Goal: Transaction & Acquisition: Purchase product/service

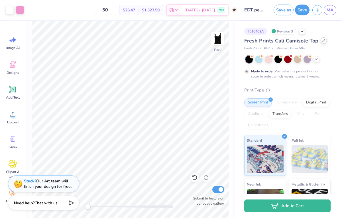
click at [322, 40] on icon at bounding box center [323, 40] width 3 height 3
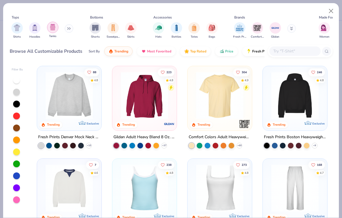
click at [55, 28] on img "filter for Tanks" at bounding box center [53, 27] width 6 height 7
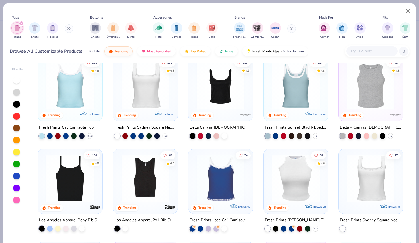
scroll to position [12, 0]
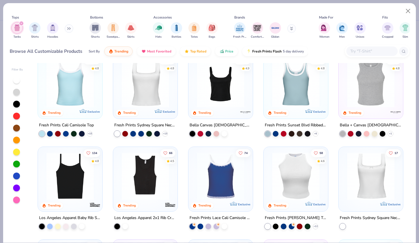
click at [74, 187] on img at bounding box center [70, 175] width 53 height 47
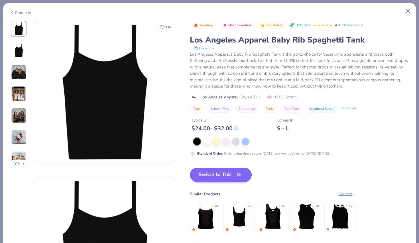
click at [202, 176] on button "Switch to This" at bounding box center [221, 175] width 62 height 14
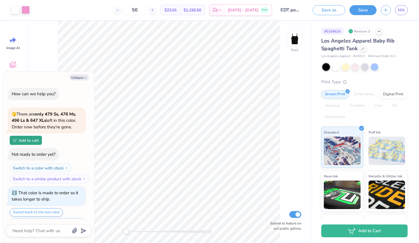
scroll to position [47, 0]
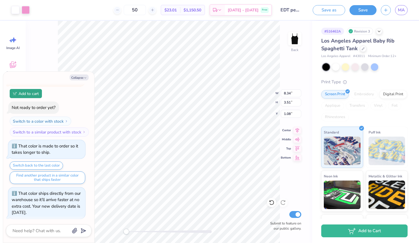
type textarea "x"
type input "2.23"
click at [80, 77] on button "Collapse" at bounding box center [79, 77] width 19 height 6
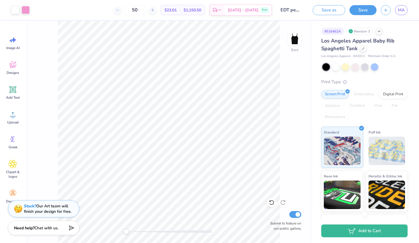
type textarea "x"
type input "7.23"
type input "3.05"
type input "2.66"
click at [342, 51] on div at bounding box center [363, 48] width 6 height 6
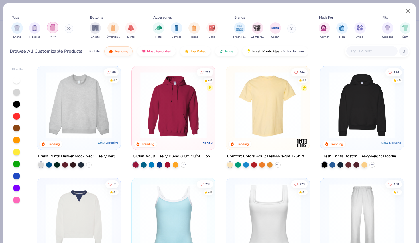
click at [49, 28] on div "filter for Tanks" at bounding box center [52, 27] width 11 height 11
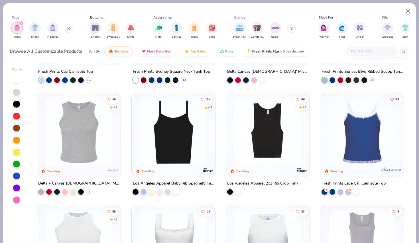
scroll to position [97, 0]
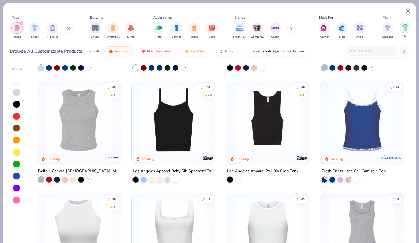
click at [342, 28] on img "filter for Slim" at bounding box center [405, 27] width 6 height 7
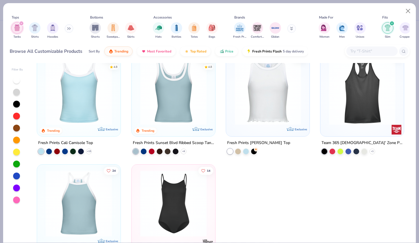
scroll to position [15, 0]
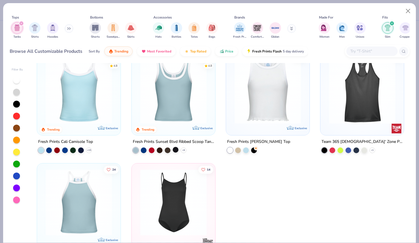
click at [176, 150] on div at bounding box center [176, 150] width 6 height 6
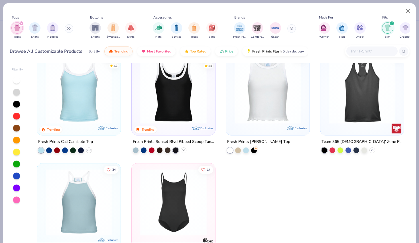
click at [184, 150] on polyline at bounding box center [183, 150] width 2 height 1
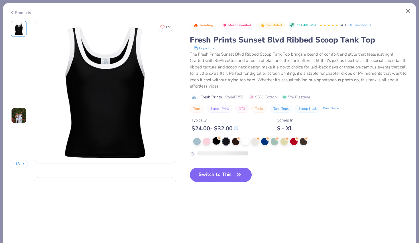
drag, startPoint x: 184, startPoint y: 149, endPoint x: 216, endPoint y: 141, distance: 33.5
click at [216, 141] on div at bounding box center [216, 140] width 7 height 7
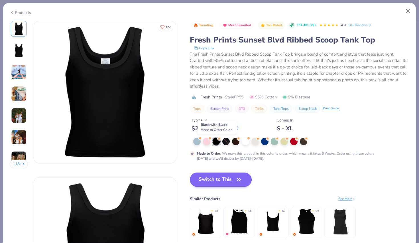
click at [226, 178] on button "Switch to This" at bounding box center [221, 179] width 62 height 14
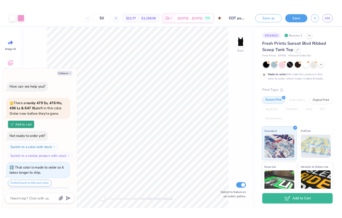
scroll to position [100, 0]
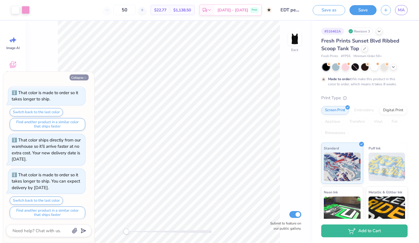
click at [85, 75] on button "Collapse" at bounding box center [79, 77] width 19 height 6
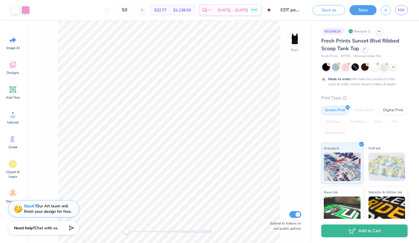
type textarea "x"
